Goal: Information Seeking & Learning: Learn about a topic

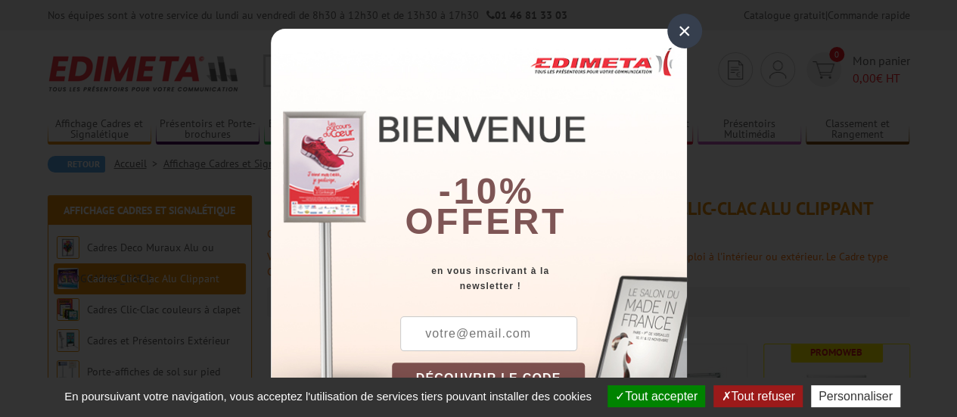
click at [682, 26] on div "×" at bounding box center [684, 31] width 35 height 35
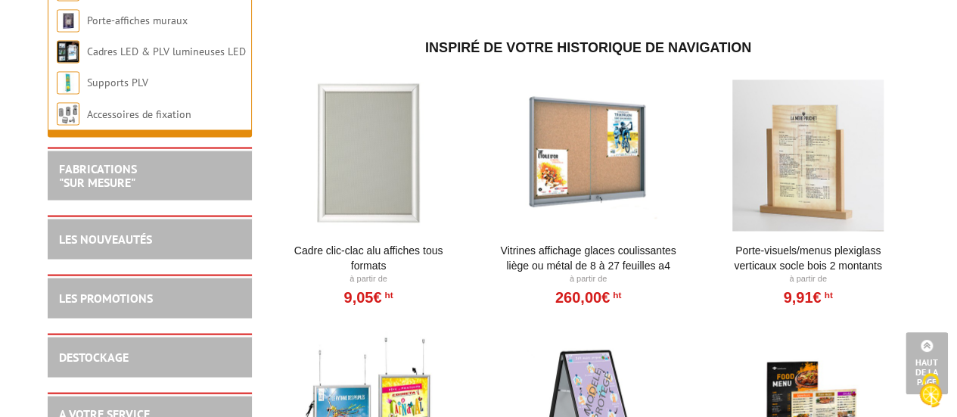
scroll to position [1337, 0]
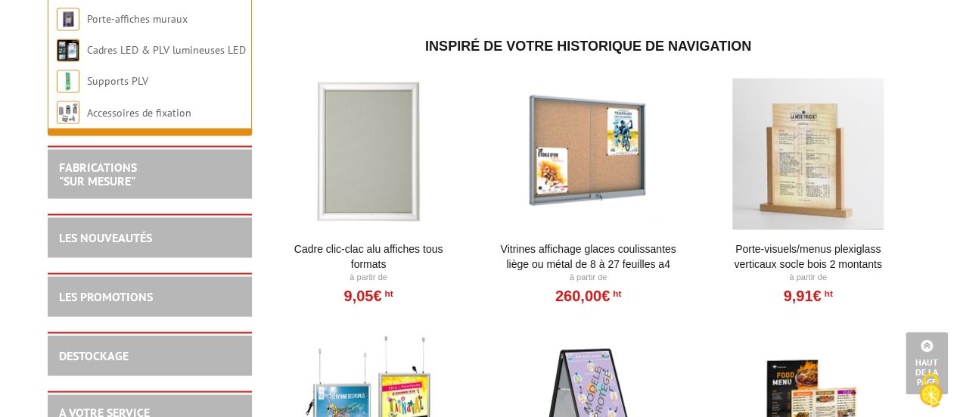
click at [340, 173] on div at bounding box center [368, 153] width 187 height 151
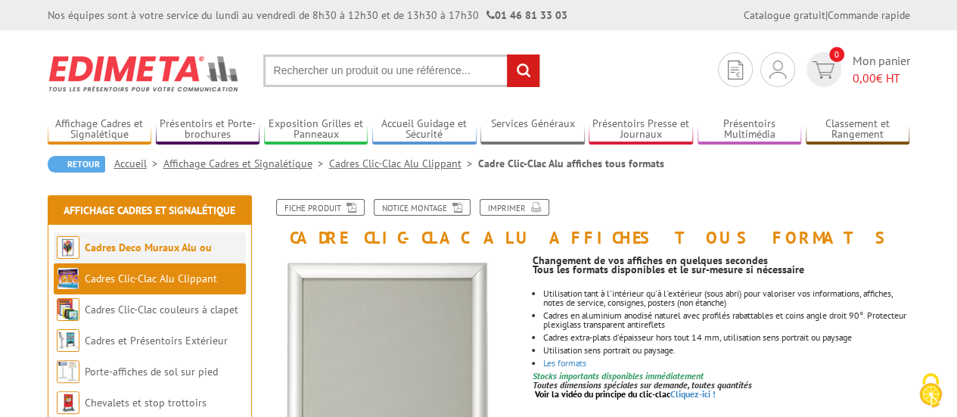
click at [185, 239] on li "Cadres Deco Muraux Alu ou [GEOGRAPHIC_DATA]" at bounding box center [150, 247] width 192 height 31
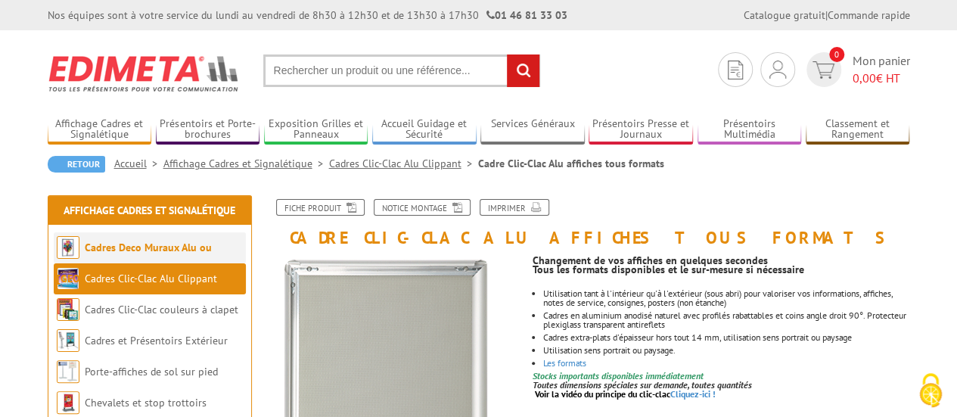
click at [181, 243] on link "Cadres Deco Muraux Alu ou [GEOGRAPHIC_DATA]" at bounding box center [134, 262] width 155 height 45
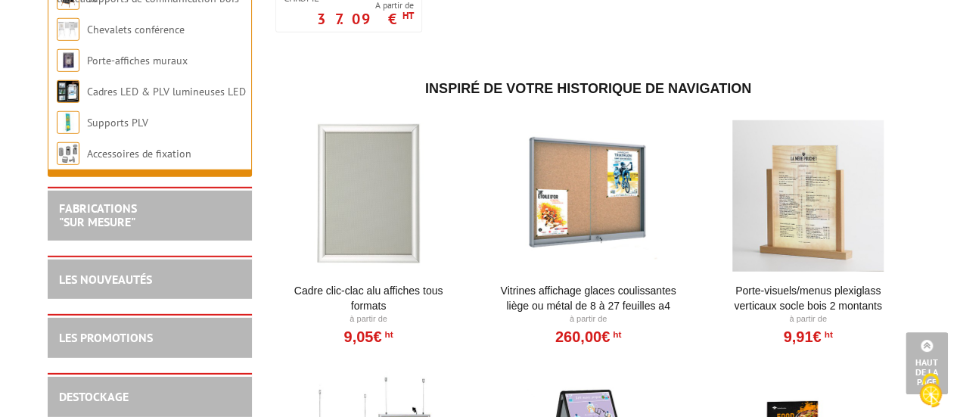
scroll to position [2014, 0]
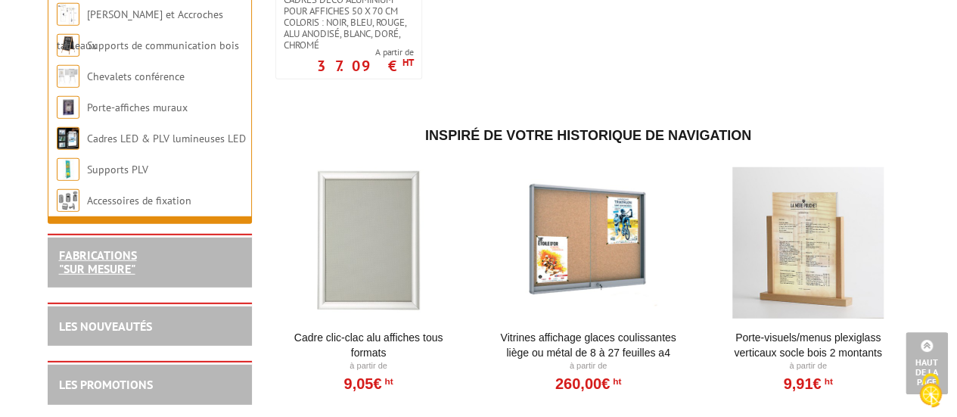
click at [116, 247] on link "FABRICATIONS "Sur Mesure"" at bounding box center [98, 261] width 78 height 29
